Goal: Information Seeking & Learning: Learn about a topic

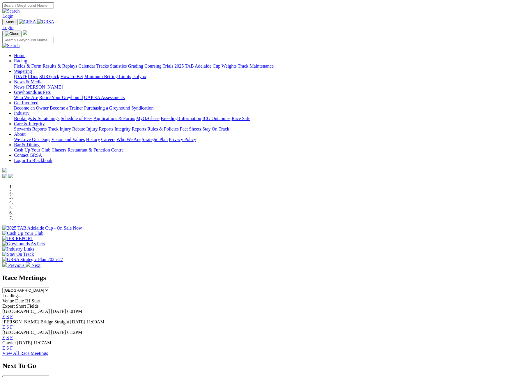
click at [13, 335] on link "F" at bounding box center [11, 337] width 3 height 5
click at [48, 351] on link "View All Race Meetings" at bounding box center [25, 353] width 46 height 5
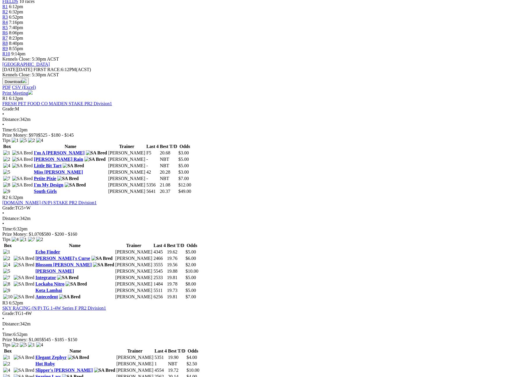
scroll to position [600, 0]
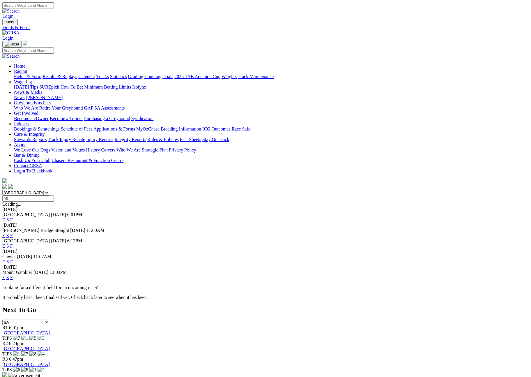
drag, startPoint x: 344, startPoint y: 234, endPoint x: 356, endPoint y: 197, distance: 39.4
click at [13, 275] on link "F" at bounding box center [11, 277] width 3 height 5
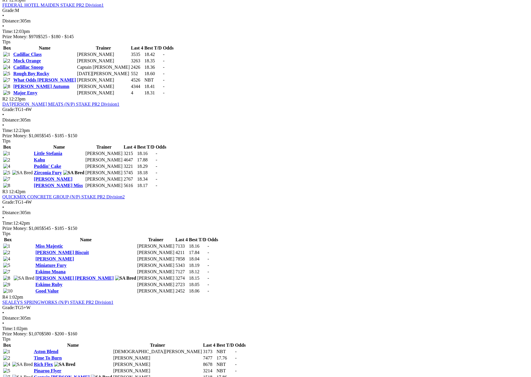
scroll to position [423, 0]
